Goal: Task Accomplishment & Management: Use online tool/utility

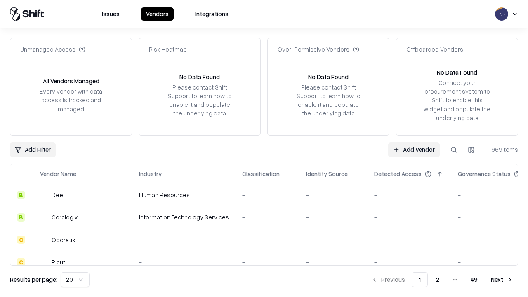
click at [414, 149] on link "Add Vendor" at bounding box center [414, 149] width 52 height 15
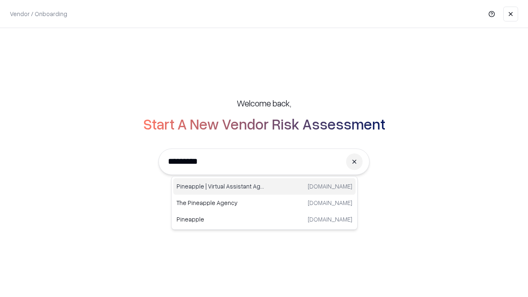
click at [264, 186] on div "Pineapple | Virtual Assistant Agency [DOMAIN_NAME]" at bounding box center [264, 186] width 182 height 16
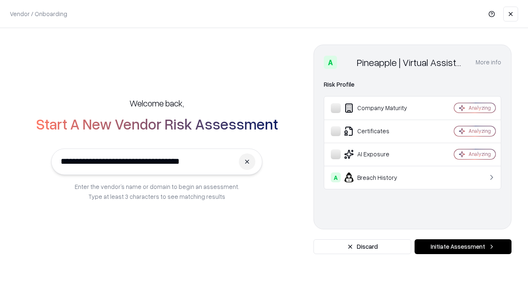
type input "**********"
click at [463, 247] on button "Initiate Assessment" at bounding box center [463, 246] width 97 height 15
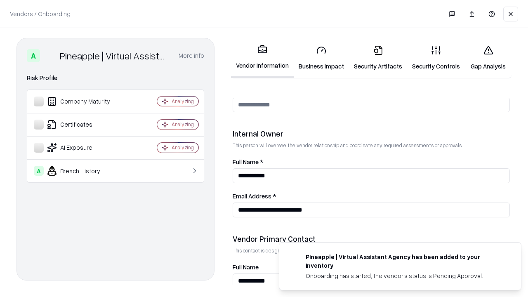
scroll to position [427, 0]
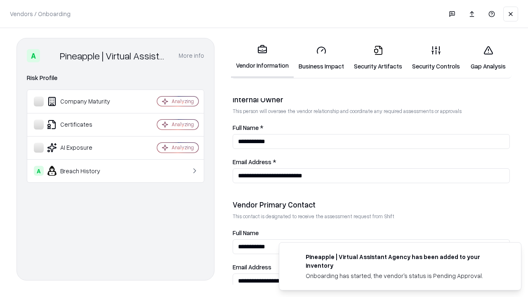
click at [321, 58] on link "Business Impact" at bounding box center [321, 58] width 55 height 38
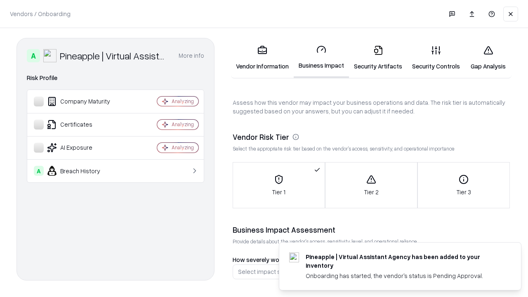
click at [378, 58] on link "Security Artifacts" at bounding box center [378, 58] width 58 height 38
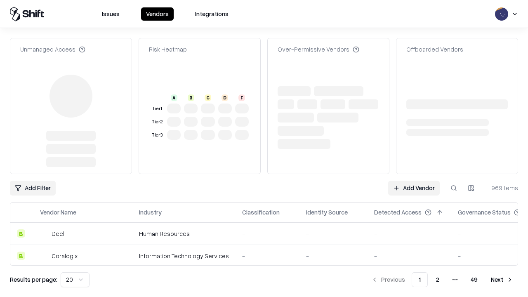
click at [414, 181] on link "Add Vendor" at bounding box center [414, 188] width 52 height 15
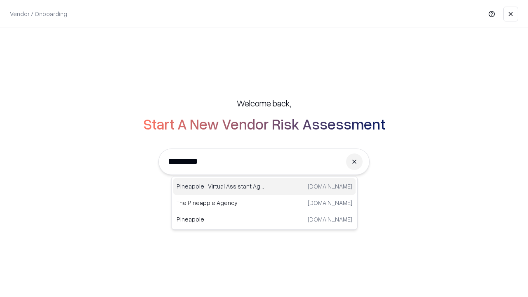
click at [264, 186] on div "Pineapple | Virtual Assistant Agency [DOMAIN_NAME]" at bounding box center [264, 186] width 182 height 16
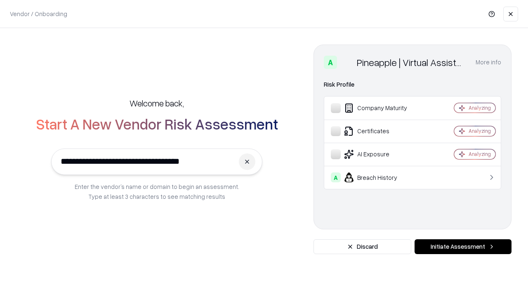
type input "**********"
click at [463, 247] on button "Initiate Assessment" at bounding box center [463, 246] width 97 height 15
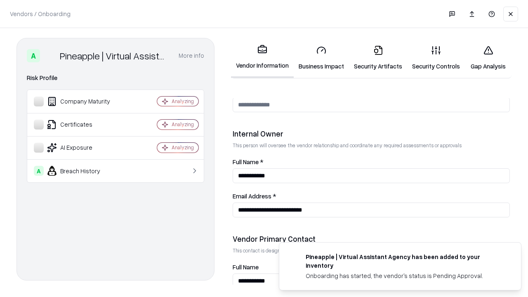
scroll to position [427, 0]
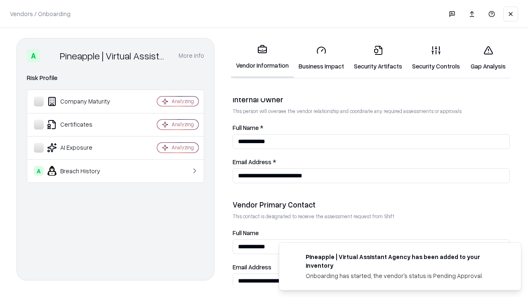
click at [488, 58] on link "Gap Analysis" at bounding box center [488, 58] width 47 height 38
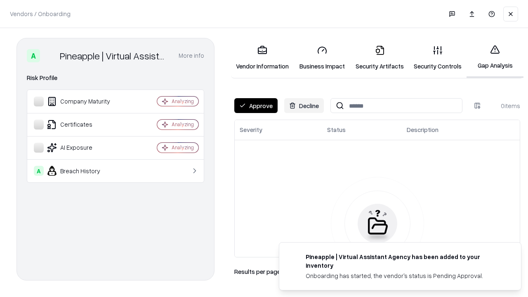
click at [256, 106] on button "Approve" at bounding box center [255, 105] width 43 height 15
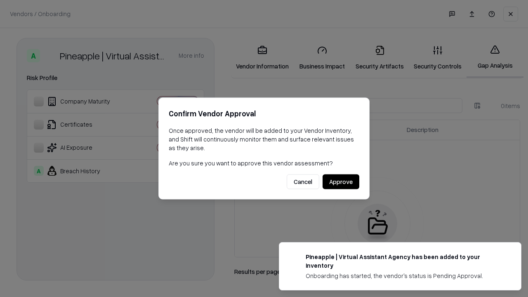
click at [341, 181] on button "Approve" at bounding box center [341, 181] width 37 height 15
